Goal: Book appointment/travel/reservation

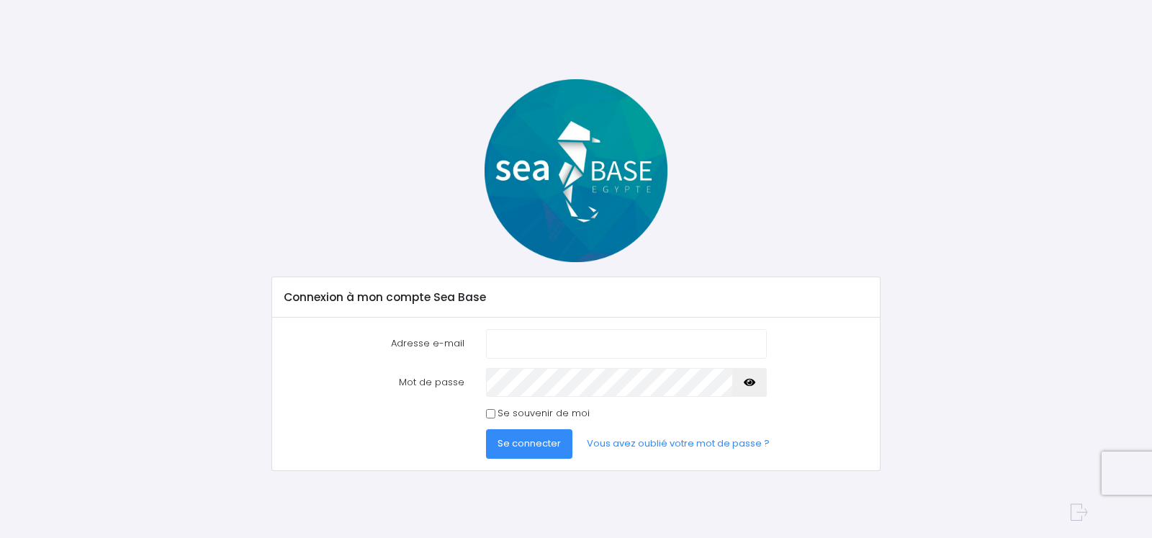
click at [554, 340] on input "Adresse e-mail" at bounding box center [626, 343] width 281 height 29
type input "alexis.garino@gmail.com"
click at [552, 443] on span "Se connecter" at bounding box center [528, 443] width 63 height 14
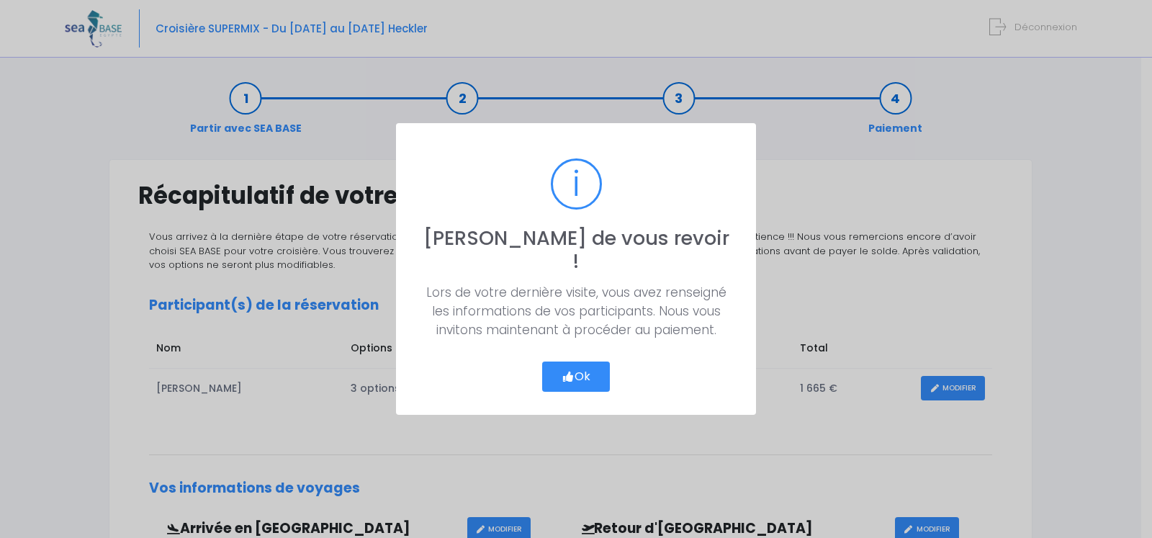
click at [588, 366] on button "Ok" at bounding box center [576, 376] width 68 height 30
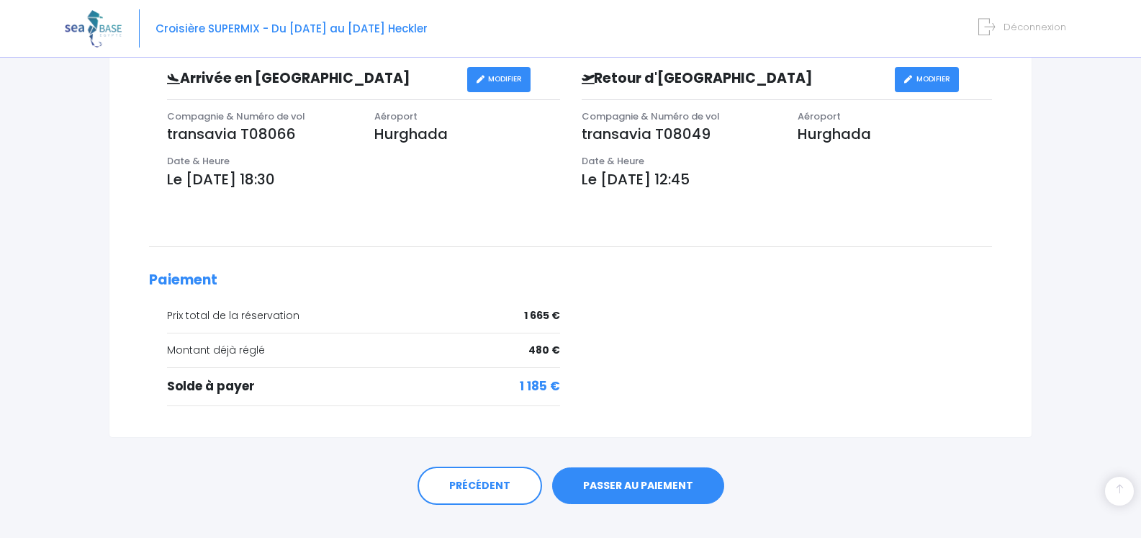
scroll to position [474, 0]
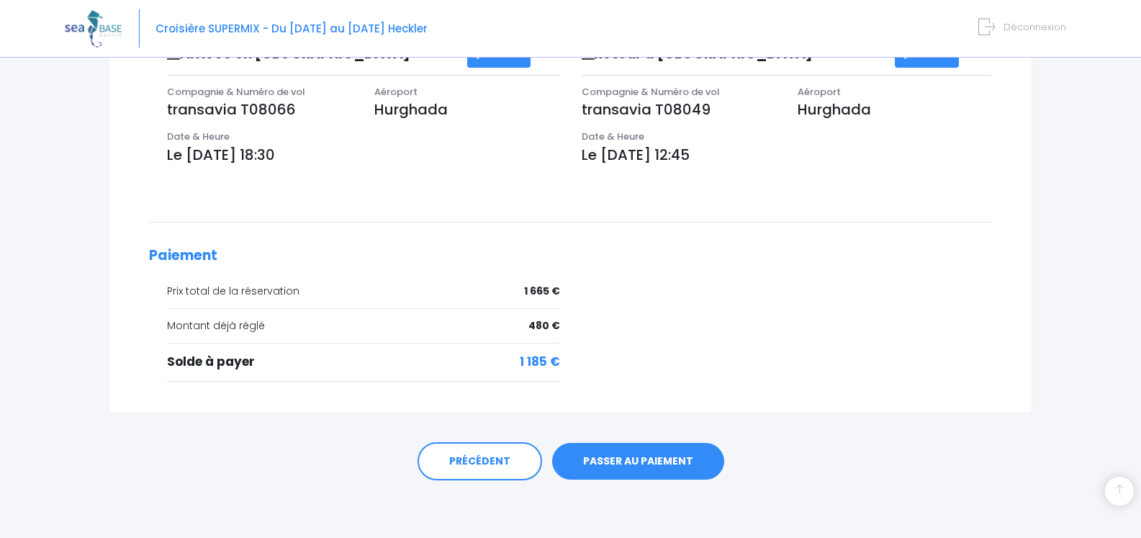
click at [641, 460] on link "PASSER AU PAIEMENT" at bounding box center [638, 461] width 172 height 37
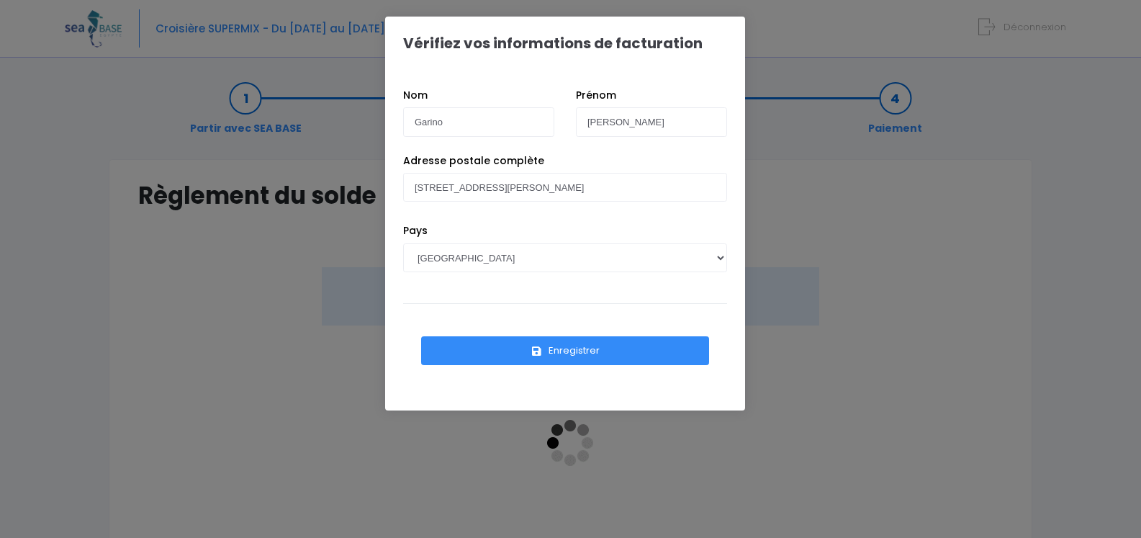
scroll to position [144, 0]
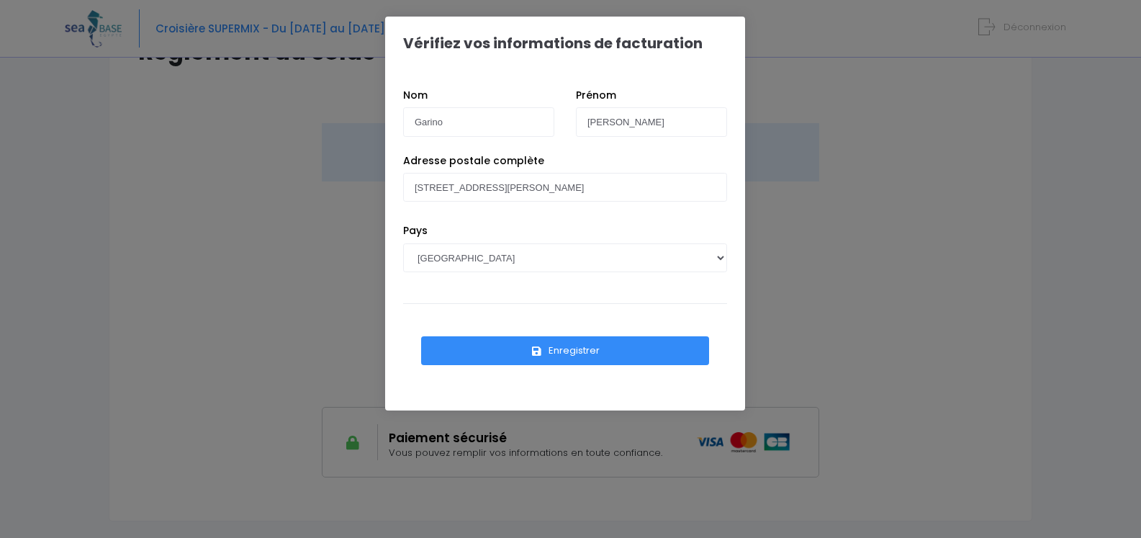
click at [686, 349] on button "Enregistrer" at bounding box center [565, 350] width 288 height 29
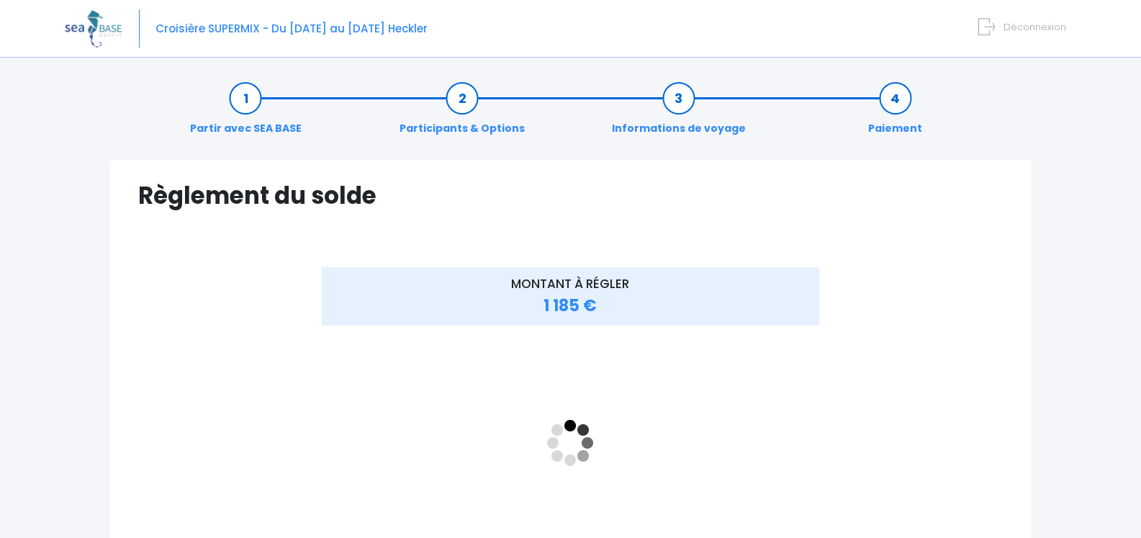
click at [683, 208] on h1 "Règlement du solde" at bounding box center [570, 195] width 865 height 28
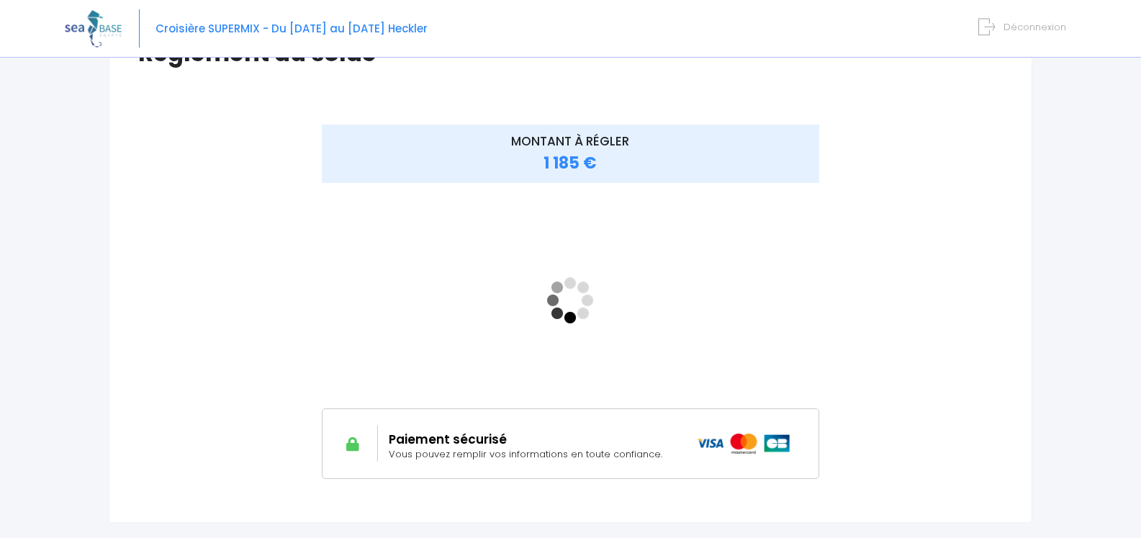
scroll to position [144, 0]
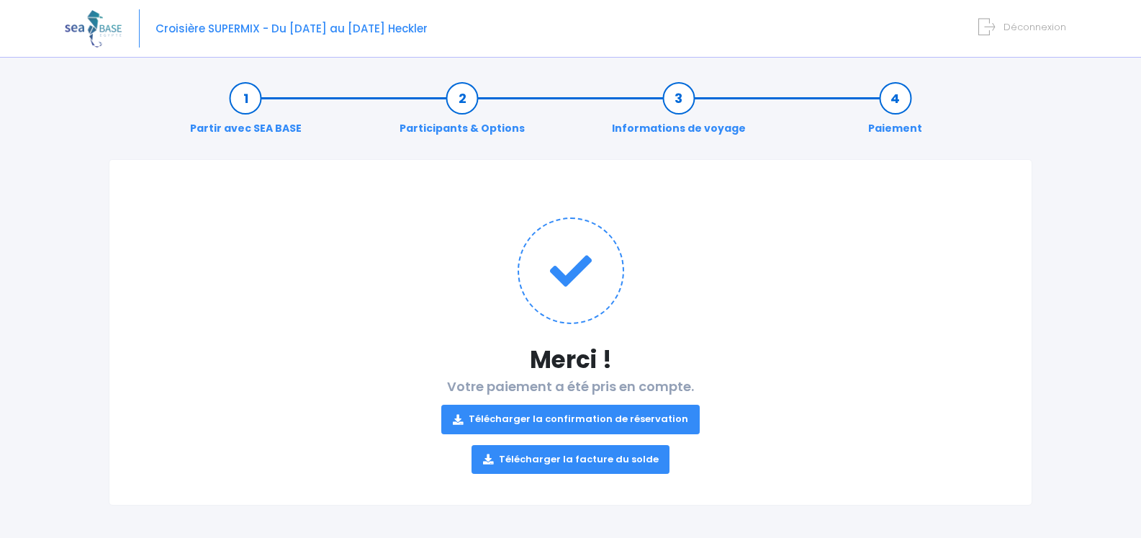
click at [582, 421] on link "Télécharger la confirmation de réservation" at bounding box center [570, 419] width 258 height 29
click at [595, 459] on link "Télécharger la facture du solde" at bounding box center [571, 459] width 199 height 29
